Goal: Information Seeking & Learning: Find contact information

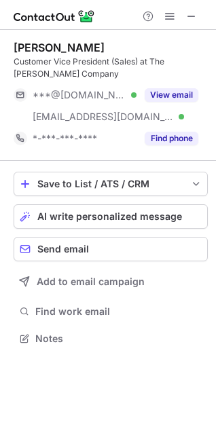
scroll to position [329, 216]
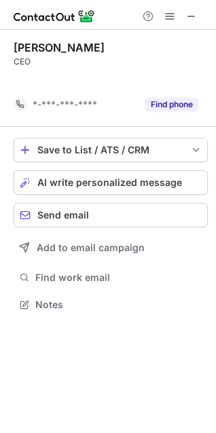
scroll to position [273, 216]
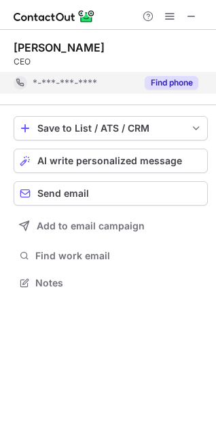
click at [184, 76] on button "Find phone" at bounding box center [171, 83] width 54 height 14
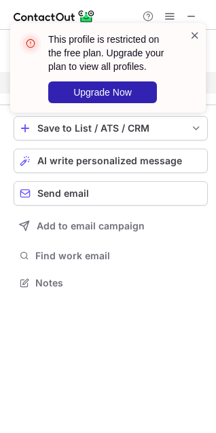
click at [198, 38] on span at bounding box center [194, 35] width 11 height 14
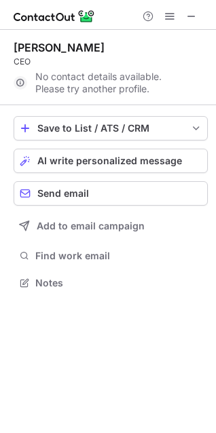
click at [191, 17] on span at bounding box center [191, 16] width 11 height 11
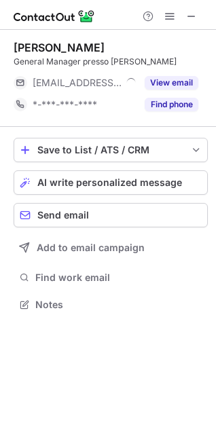
scroll to position [307, 216]
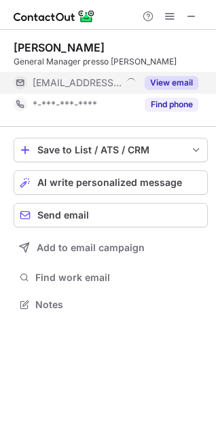
click at [183, 90] on button "View email" at bounding box center [171, 83] width 54 height 14
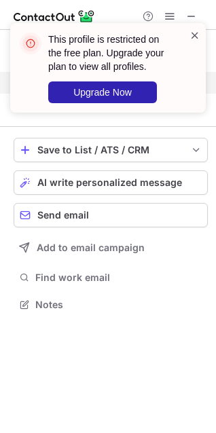
click at [195, 37] on span at bounding box center [194, 35] width 11 height 14
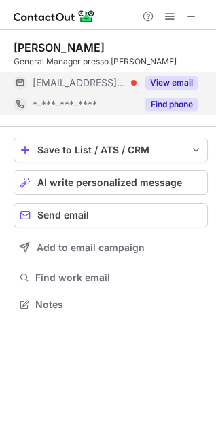
click at [174, 111] on button "Find phone" at bounding box center [171, 105] width 54 height 14
click at [174, 90] on button "View email" at bounding box center [171, 83] width 54 height 14
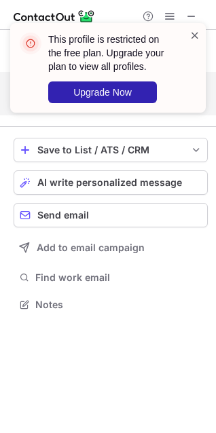
click at [196, 34] on span at bounding box center [194, 35] width 11 height 14
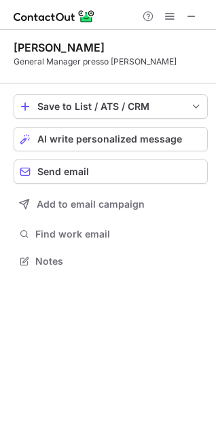
scroll to position [264, 216]
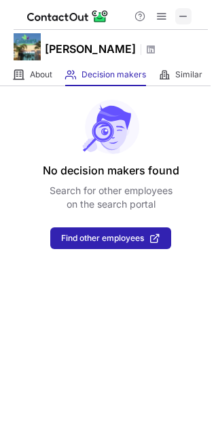
click at [183, 16] on span at bounding box center [183, 16] width 11 height 11
click at [180, 20] on span at bounding box center [183, 16] width 11 height 11
click at [183, 15] on span at bounding box center [183, 16] width 11 height 11
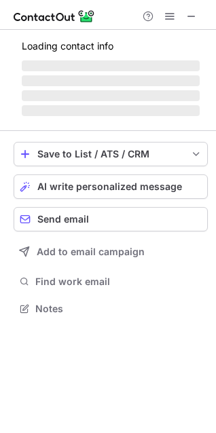
scroll to position [307, 216]
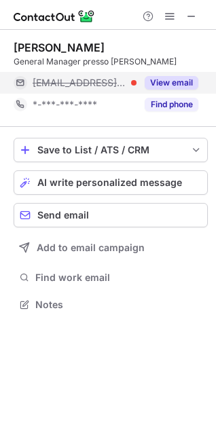
click at [65, 89] on span "***@calaciura.it" at bounding box center [80, 83] width 94 height 12
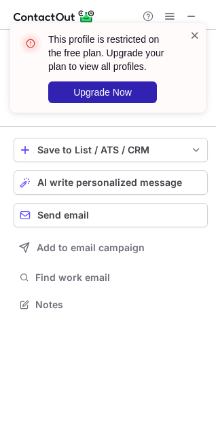
click at [197, 33] on span at bounding box center [194, 35] width 11 height 14
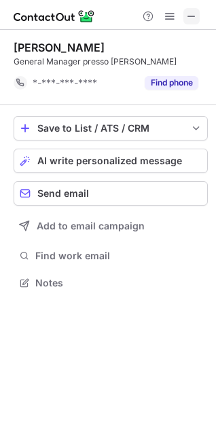
click at [194, 16] on span at bounding box center [191, 16] width 11 height 11
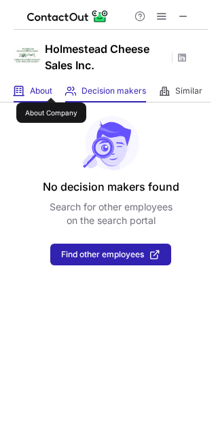
click at [51, 85] on span "About" at bounding box center [41, 90] width 22 height 11
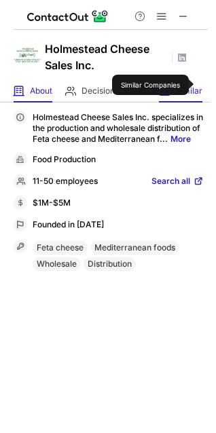
click at [199, 85] on span "Similar" at bounding box center [188, 90] width 27 height 11
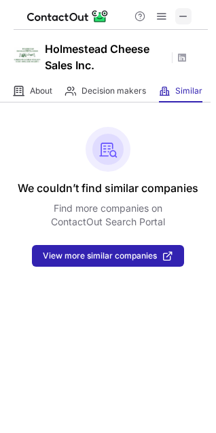
click at [177, 14] on button at bounding box center [183, 16] width 16 height 16
click at [154, 20] on button at bounding box center [161, 16] width 16 height 16
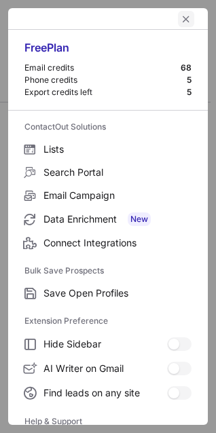
click at [180, 19] on span "left-button" at bounding box center [185, 19] width 11 height 11
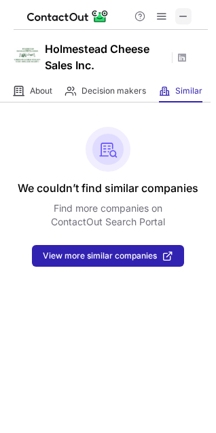
click at [187, 18] on span at bounding box center [183, 16] width 11 height 11
click at [160, 14] on span at bounding box center [161, 16] width 11 height 11
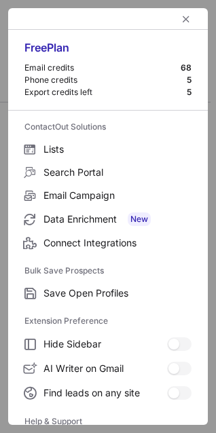
click at [160, 14] on div at bounding box center [107, 19] width 199 height 22
click at [180, 18] on span "left-button" at bounding box center [185, 19] width 11 height 11
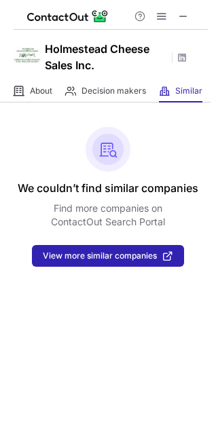
click at [54, 11] on img at bounding box center [67, 16] width 81 height 16
click at [184, 14] on span at bounding box center [183, 16] width 11 height 11
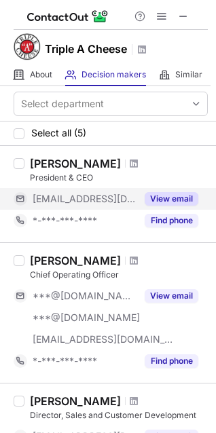
click at [184, 199] on button "View email" at bounding box center [171, 199] width 54 height 14
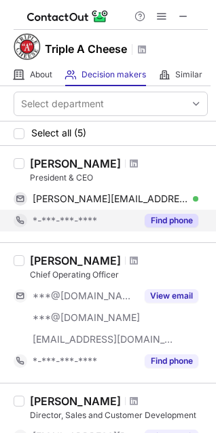
click at [182, 218] on button "Find phone" at bounding box center [171, 221] width 54 height 14
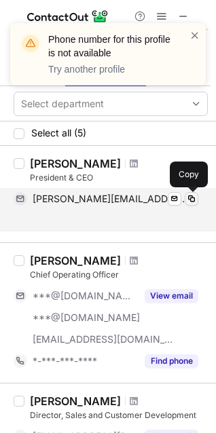
click at [192, 200] on span at bounding box center [191, 198] width 11 height 11
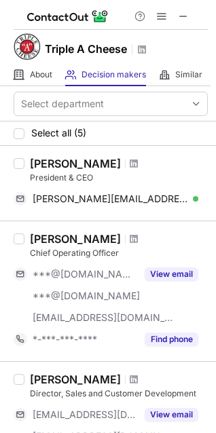
click at [178, 14] on div "Phone number for this profile is not available Try another profile" at bounding box center [107, 22] width 217 height 27
click at [184, 15] on span at bounding box center [183, 16] width 11 height 11
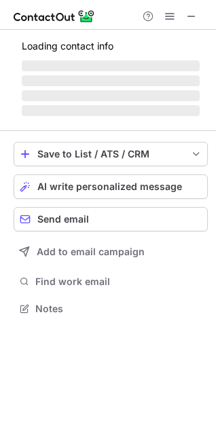
scroll to position [295, 216]
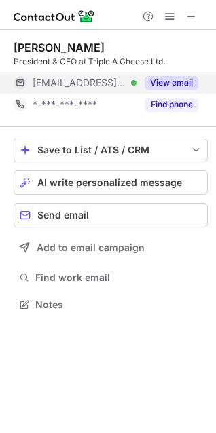
click at [167, 82] on button "View email" at bounding box center [171, 83] width 54 height 14
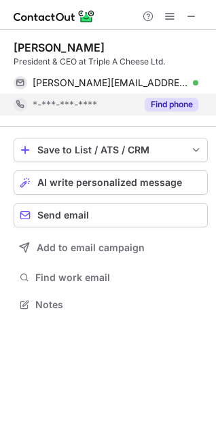
click at [174, 103] on button "Find phone" at bounding box center [171, 105] width 54 height 14
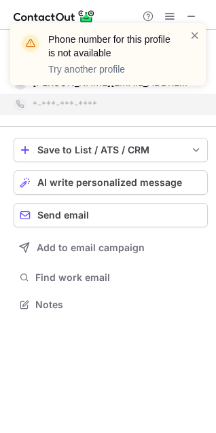
click at [195, 15] on div "Phone number for this profile is not available Try another profile" at bounding box center [107, 59] width 217 height 100
click at [189, 16] on div "Phone number for this profile is not available Try another profile" at bounding box center [107, 59] width 217 height 100
click at [195, 35] on span at bounding box center [194, 35] width 11 height 14
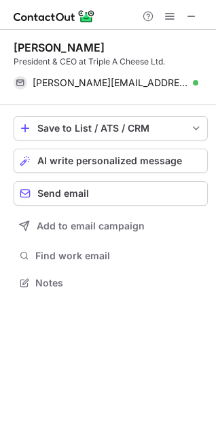
scroll to position [273, 216]
click at [194, 16] on span at bounding box center [191, 16] width 11 height 11
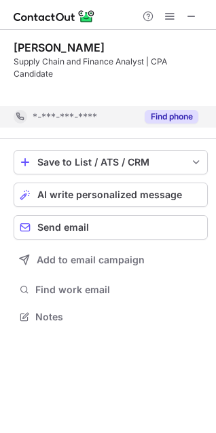
scroll to position [285, 216]
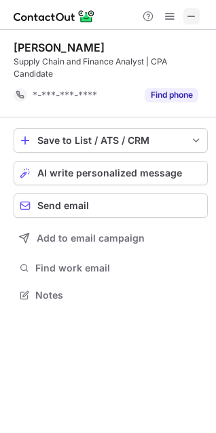
click at [194, 15] on span at bounding box center [191, 16] width 11 height 11
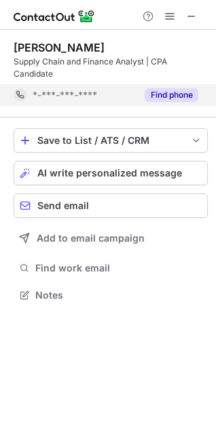
click at [183, 100] on button "Find phone" at bounding box center [171, 95] width 54 height 14
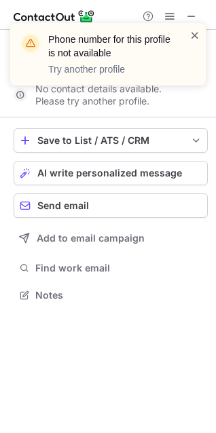
click at [193, 36] on span at bounding box center [194, 35] width 11 height 14
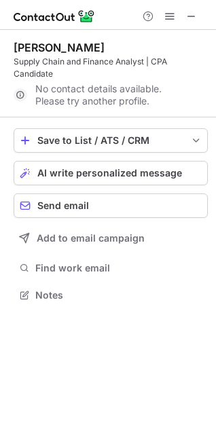
click at [191, 16] on div "Phone number for this profile is not available Try another profile" at bounding box center [107, 59] width 217 height 100
drag, startPoint x: 187, startPoint y: 16, endPoint x: 52, endPoint y: 31, distance: 136.5
click at [186, 16] on span at bounding box center [191, 16] width 11 height 11
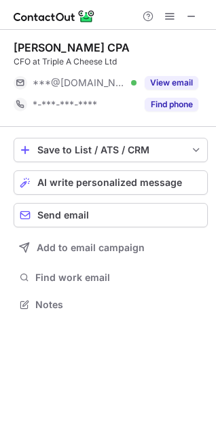
scroll to position [295, 216]
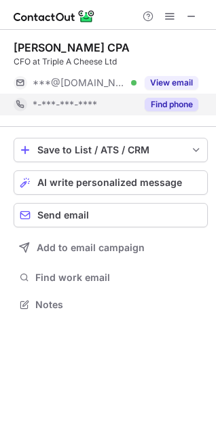
click at [169, 96] on div "Find phone" at bounding box center [167, 105] width 62 height 22
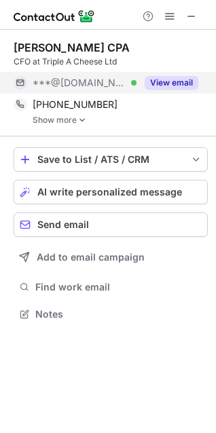
click at [177, 84] on button "View email" at bounding box center [171, 83] width 54 height 14
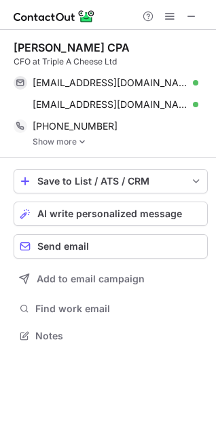
click at [71, 142] on link "Show more" at bounding box center [120, 141] width 175 height 9
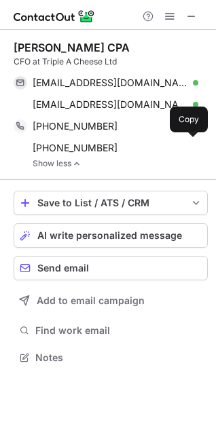
scroll to position [348, 216]
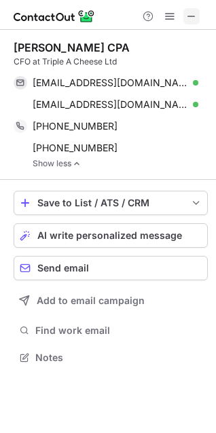
drag, startPoint x: 187, startPoint y: 18, endPoint x: 163, endPoint y: 15, distance: 24.6
click at [183, 16] on button at bounding box center [191, 16] width 16 height 16
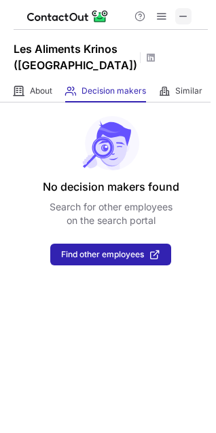
click at [186, 14] on span at bounding box center [183, 16] width 11 height 11
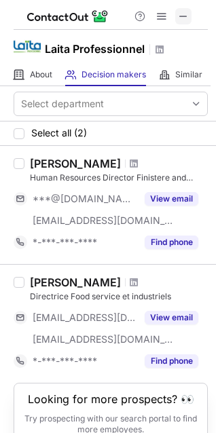
click at [187, 16] on span at bounding box center [183, 16] width 11 height 11
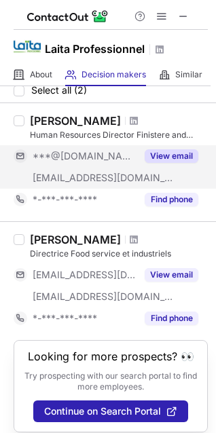
scroll to position [66, 0]
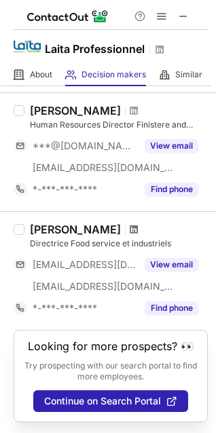
click at [138, 224] on span at bounding box center [134, 229] width 8 height 11
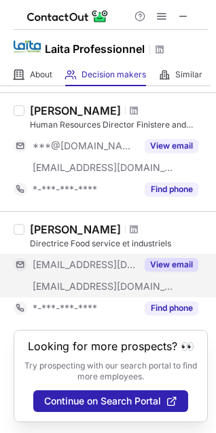
click at [172, 258] on button "View email" at bounding box center [171, 265] width 54 height 14
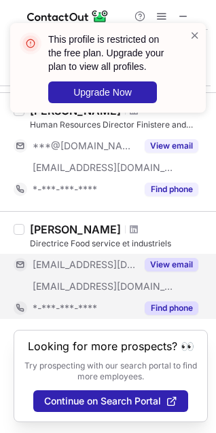
click at [177, 301] on button "Find phone" at bounding box center [171, 308] width 54 height 14
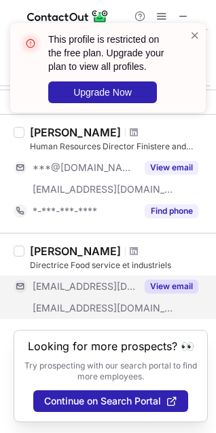
scroll to position [44, 0]
click at [189, 36] on div "This profile is restricted on the free plan. Upgrade your plan to view all prof…" at bounding box center [103, 67] width 174 height 79
click at [195, 33] on span at bounding box center [194, 35] width 11 height 14
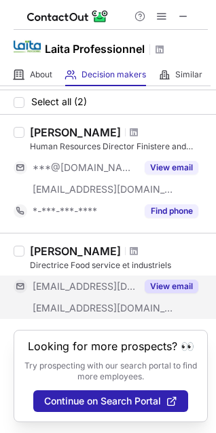
click at [186, 16] on div "This profile is restricted on the free plan. Upgrade your plan to view all prof…" at bounding box center [107, 72] width 217 height 127
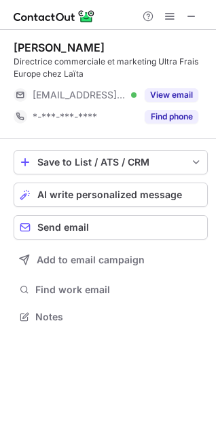
scroll to position [307, 216]
click at [193, 16] on span at bounding box center [191, 16] width 11 height 11
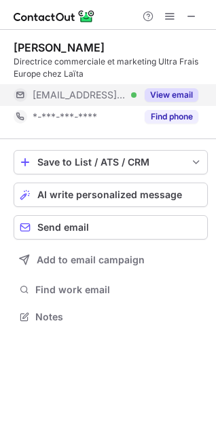
click at [182, 92] on button "View email" at bounding box center [171, 95] width 54 height 14
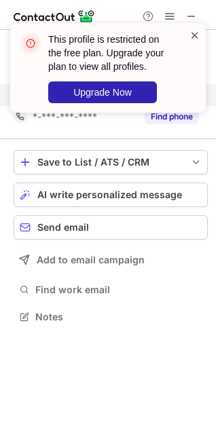
click at [194, 36] on span at bounding box center [194, 35] width 11 height 14
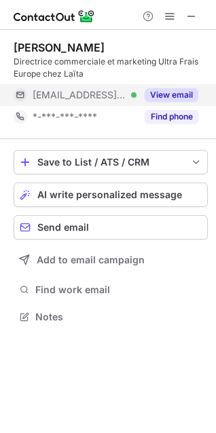
click at [189, 16] on div "This profile is restricted on the free plan. Upgrade your plan to view all prof…" at bounding box center [107, 22] width 217 height 27
